Goal: Find specific page/section: Find specific page/section

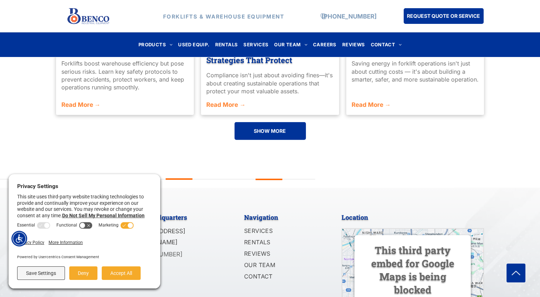
scroll to position [1708, 0]
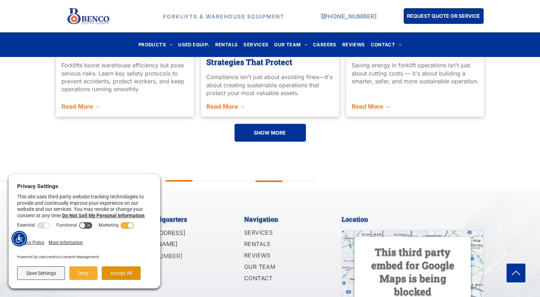
click at [107, 272] on button "Accept All" at bounding box center [121, 274] width 39 height 14
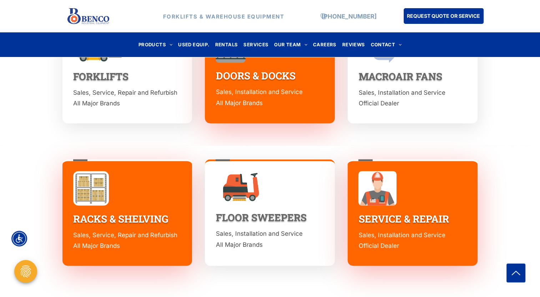
scroll to position [1008, 0]
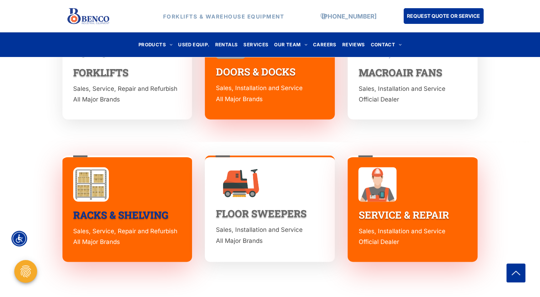
click at [93, 209] on link "RACKS & SHELVING" at bounding box center [120, 215] width 95 height 13
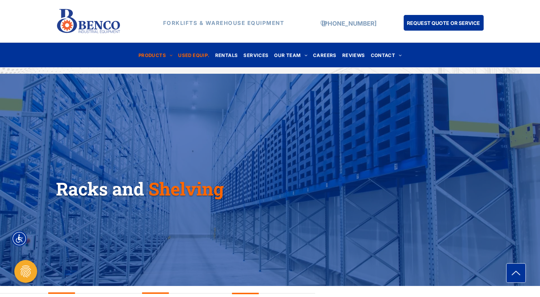
click at [196, 54] on span "USED EQUIP." at bounding box center [193, 55] width 31 height 10
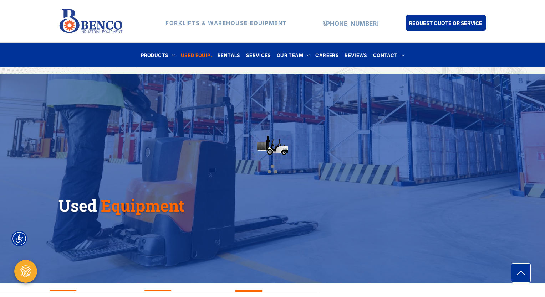
click at [501, 208] on div "Used Equipment" at bounding box center [272, 178] width 545 height 153
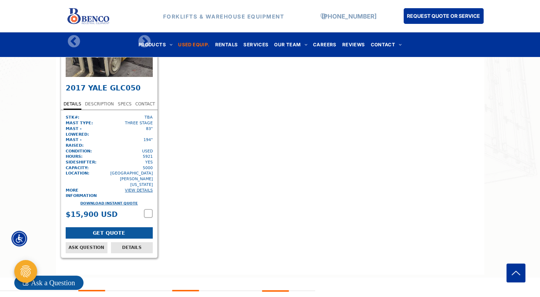
scroll to position [2703, 0]
